Goal: Information Seeking & Learning: Understand process/instructions

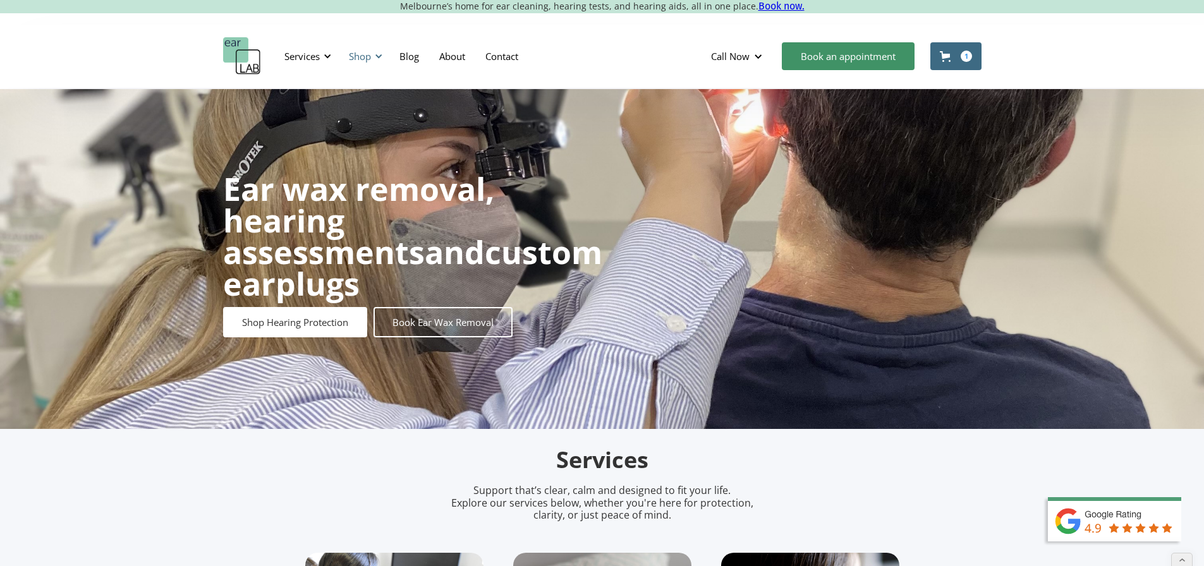
click at [364, 59] on div "Shop" at bounding box center [360, 56] width 22 height 13
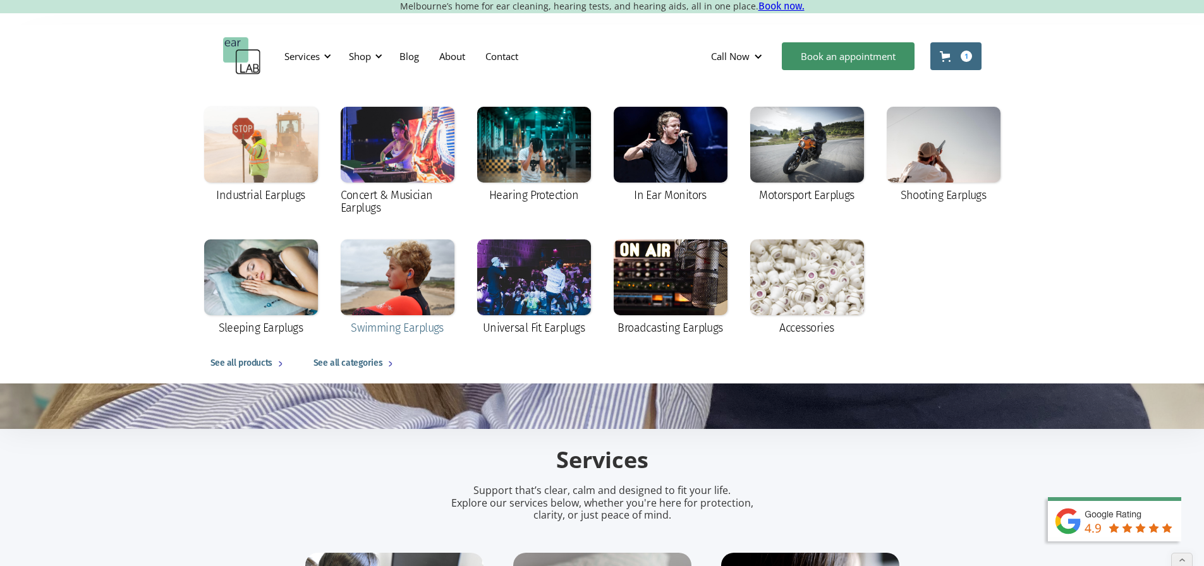
click at [378, 279] on div at bounding box center [398, 278] width 114 height 76
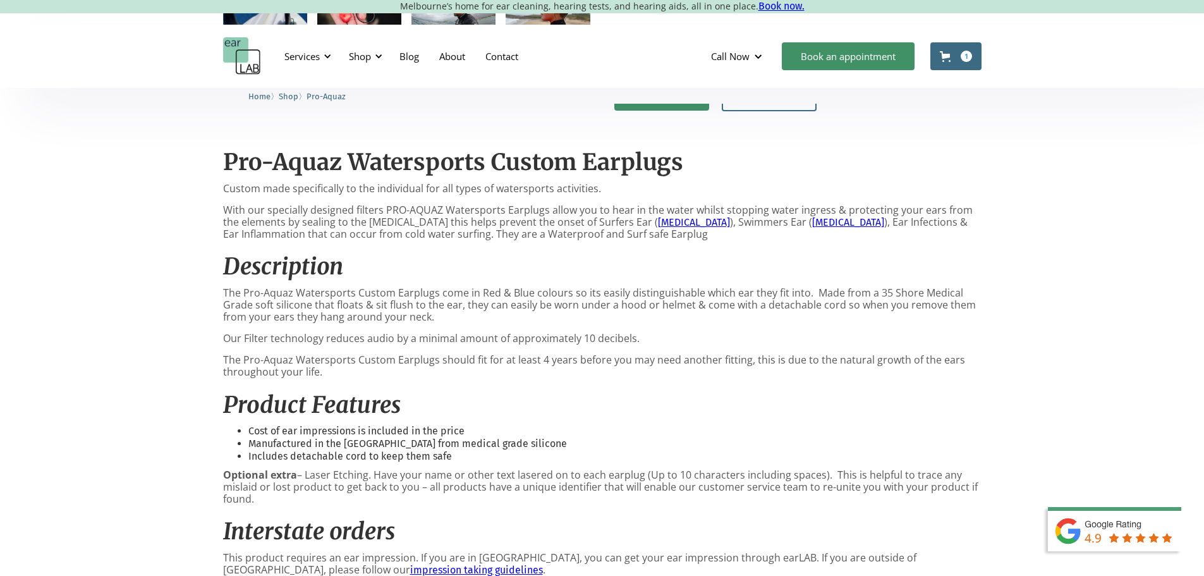
scroll to position [569, 0]
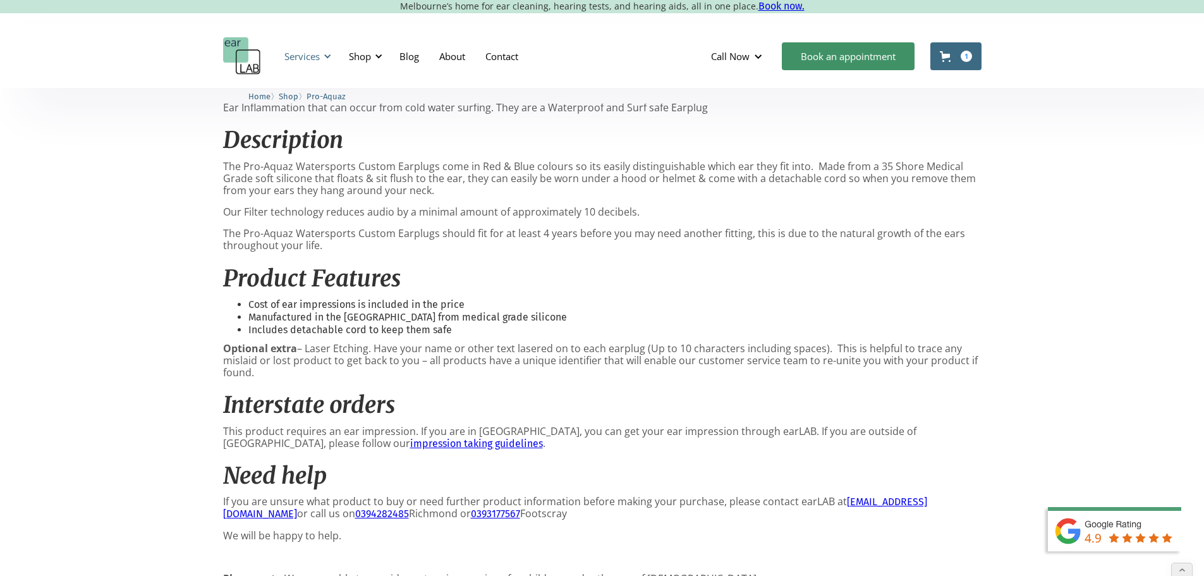
click at [298, 59] on div "Services" at bounding box center [301, 56] width 35 height 13
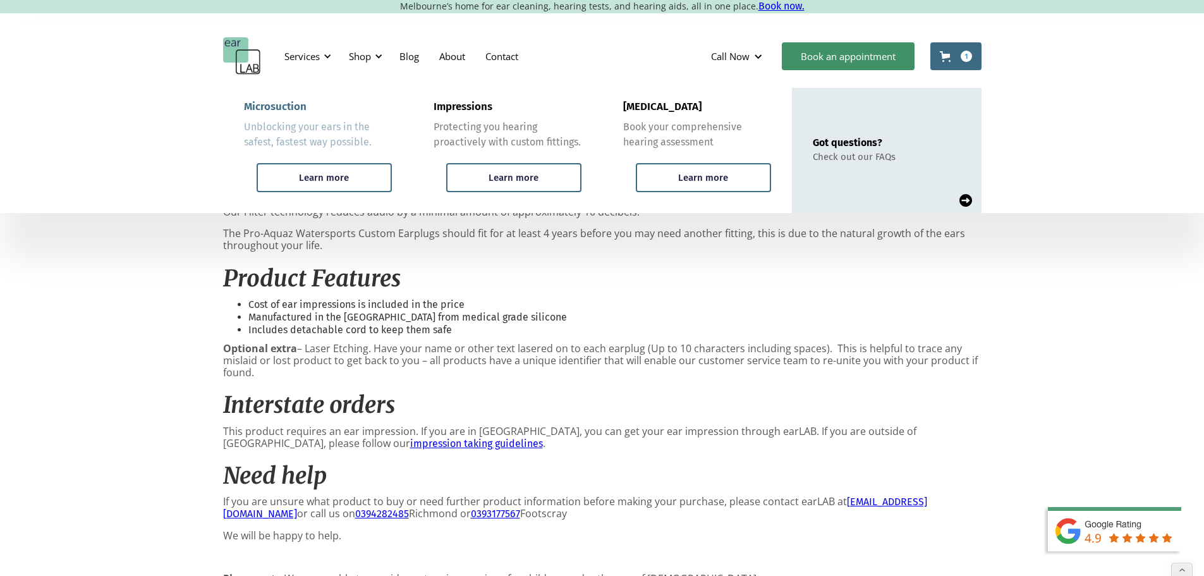
click at [289, 102] on div "Microsuction" at bounding box center [275, 106] width 63 height 13
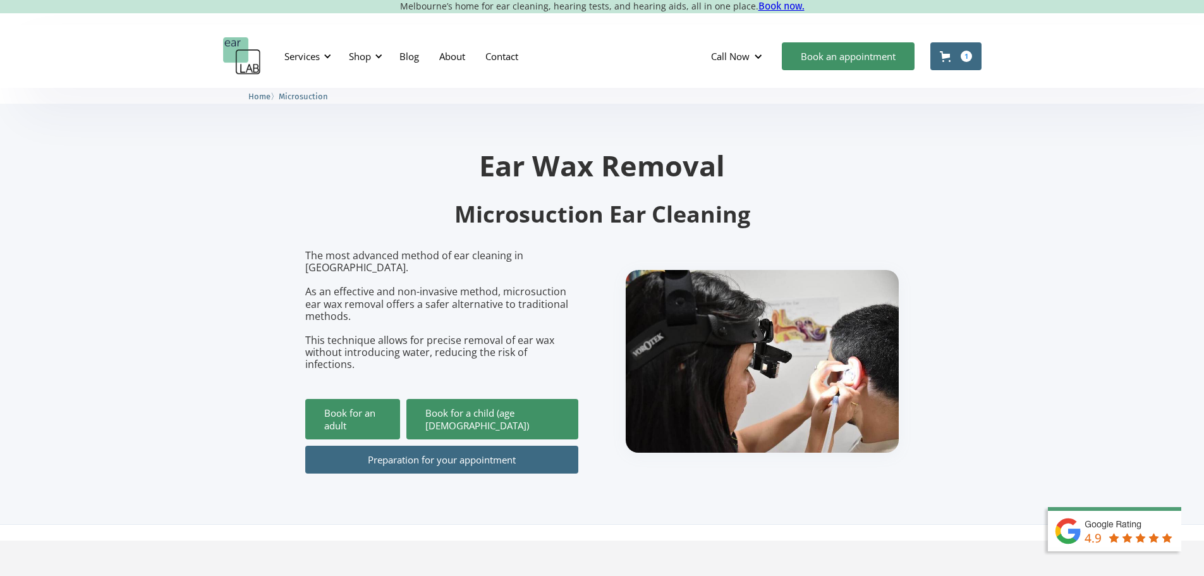
click at [453, 446] on link "Preparation for your appointment" at bounding box center [441, 460] width 273 height 28
